Goal: Task Accomplishment & Management: Manage account settings

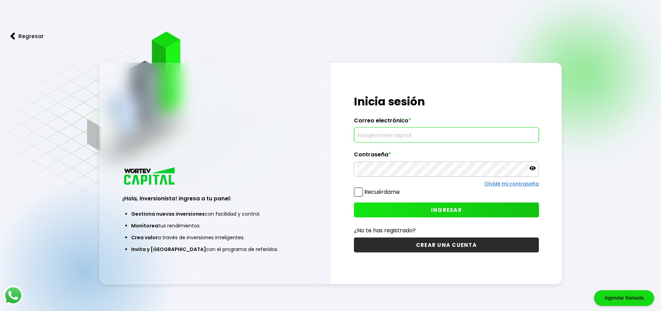
click at [395, 136] on input "text" at bounding box center [446, 135] width 179 height 15
type input "[PERSON_NAME][EMAIL_ADDRESS][PERSON_NAME][PERSON_NAME][DOMAIN_NAME]"
click at [448, 212] on span "INGRESAR" at bounding box center [446, 210] width 31 height 7
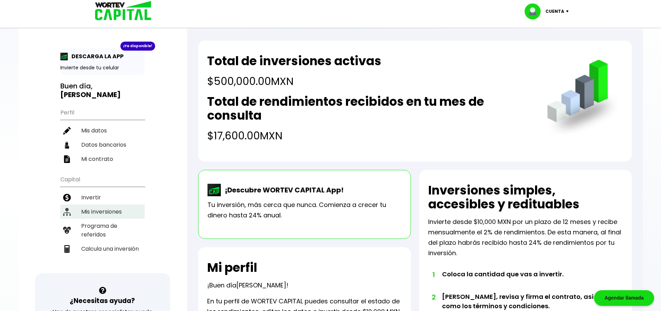
click at [103, 205] on li "Mis inversiones" at bounding box center [102, 212] width 84 height 14
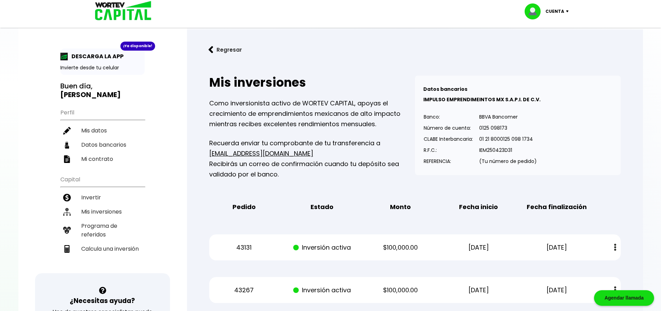
click at [568, 11] on img at bounding box center [569, 11] width 9 height 2
click at [553, 45] on li "Cerrar sesión" at bounding box center [548, 46] width 56 height 14
